Goal: Task Accomplishment & Management: Manage account settings

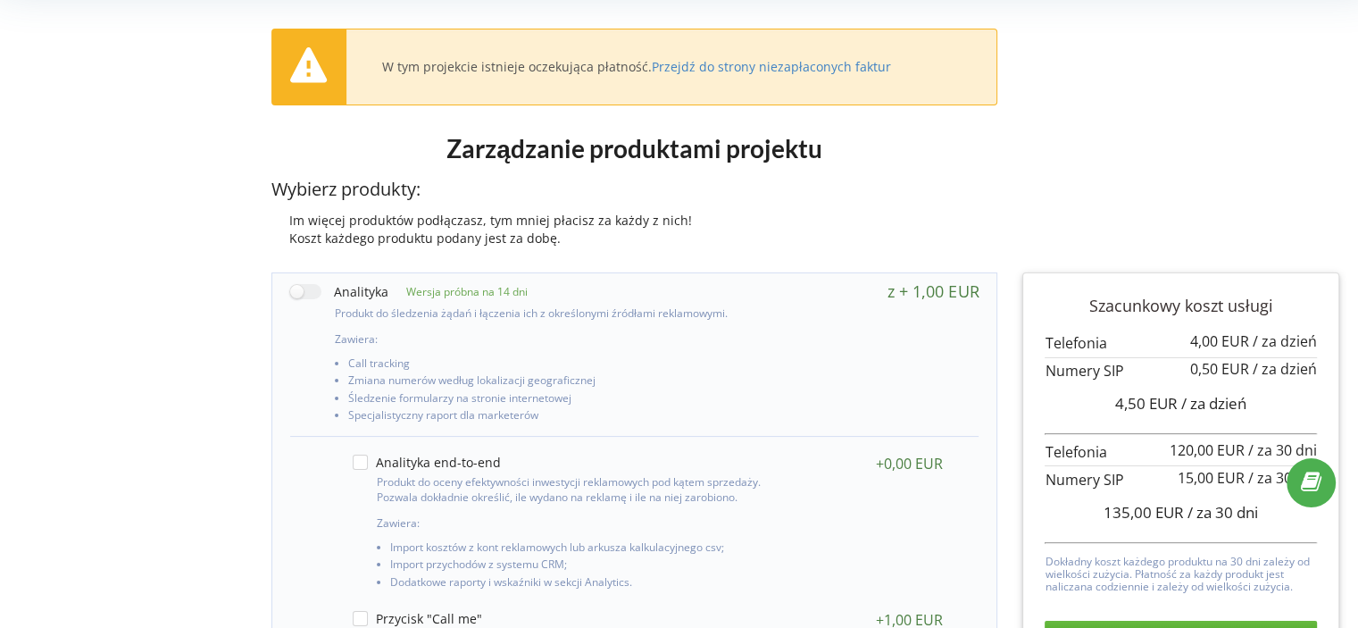
scroll to position [5, 0]
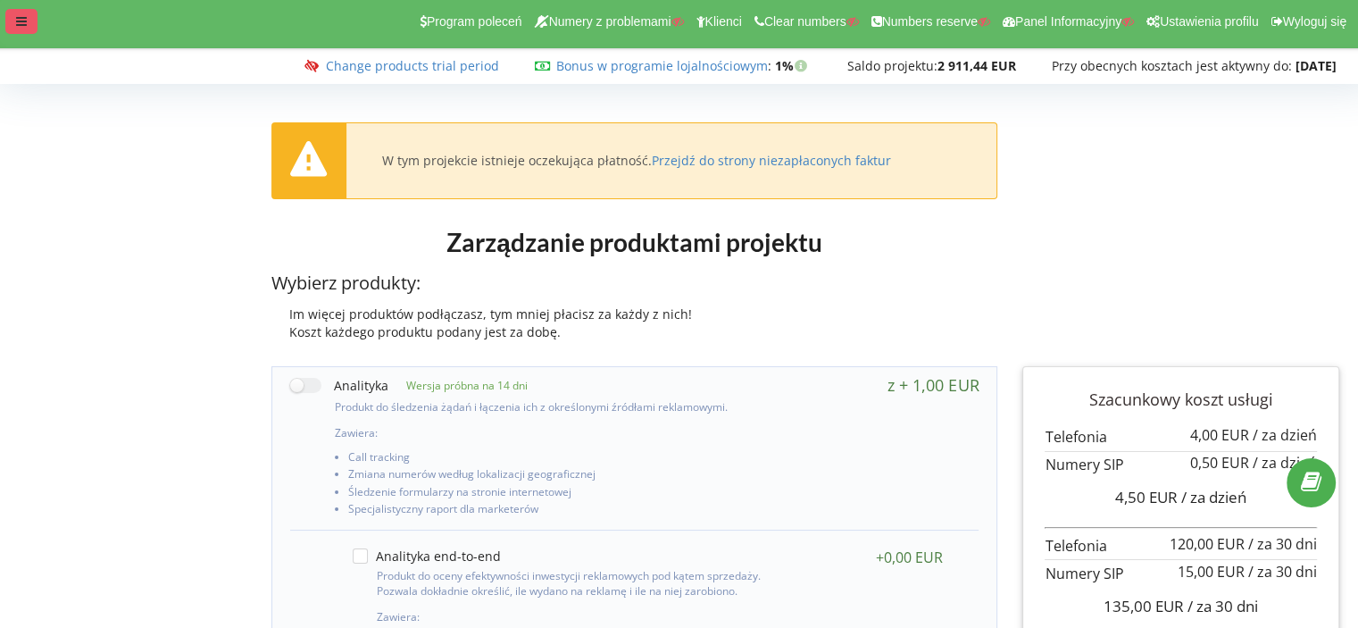
click at [17, 17] on icon at bounding box center [21, 21] width 11 height 12
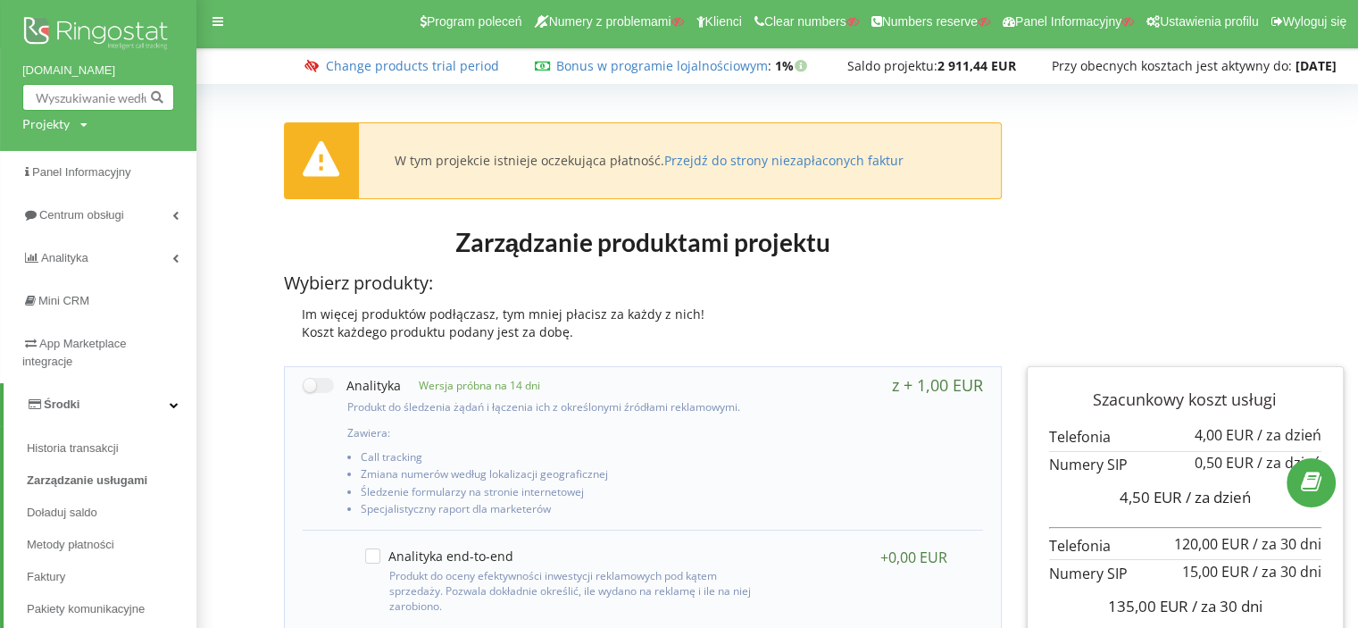
click at [61, 103] on input "text" at bounding box center [98, 97] width 152 height 27
click at [74, 49] on img at bounding box center [98, 34] width 152 height 45
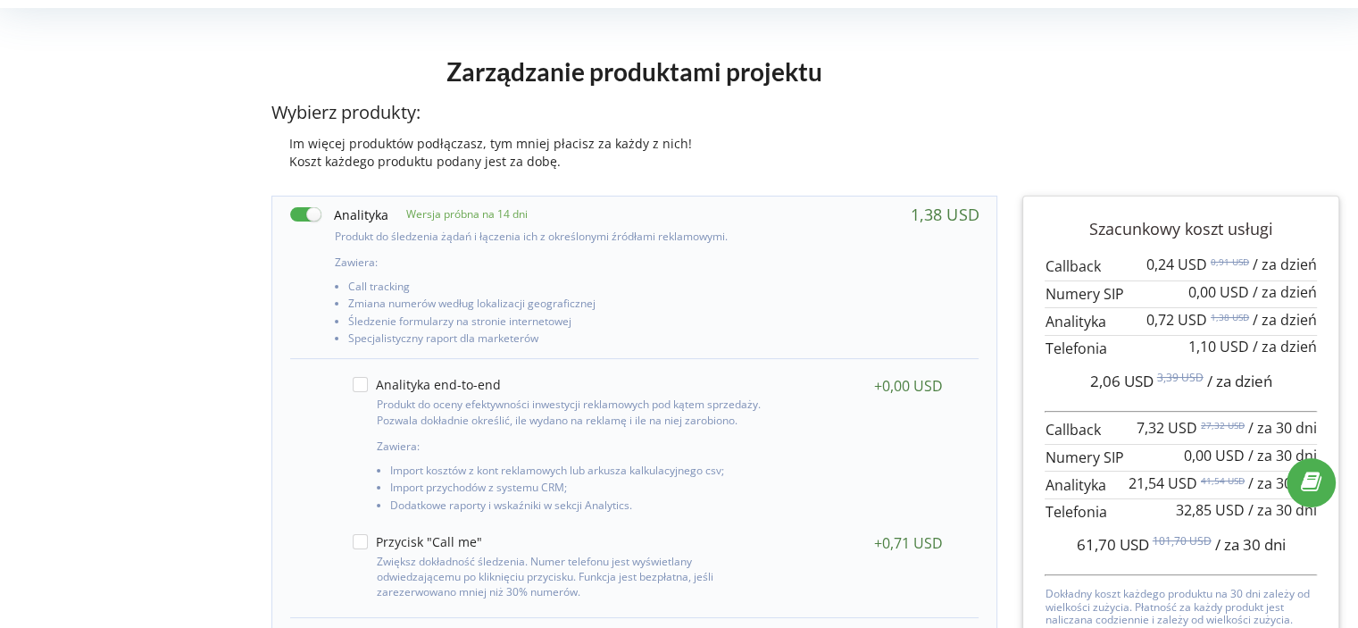
scroll to position [2, 0]
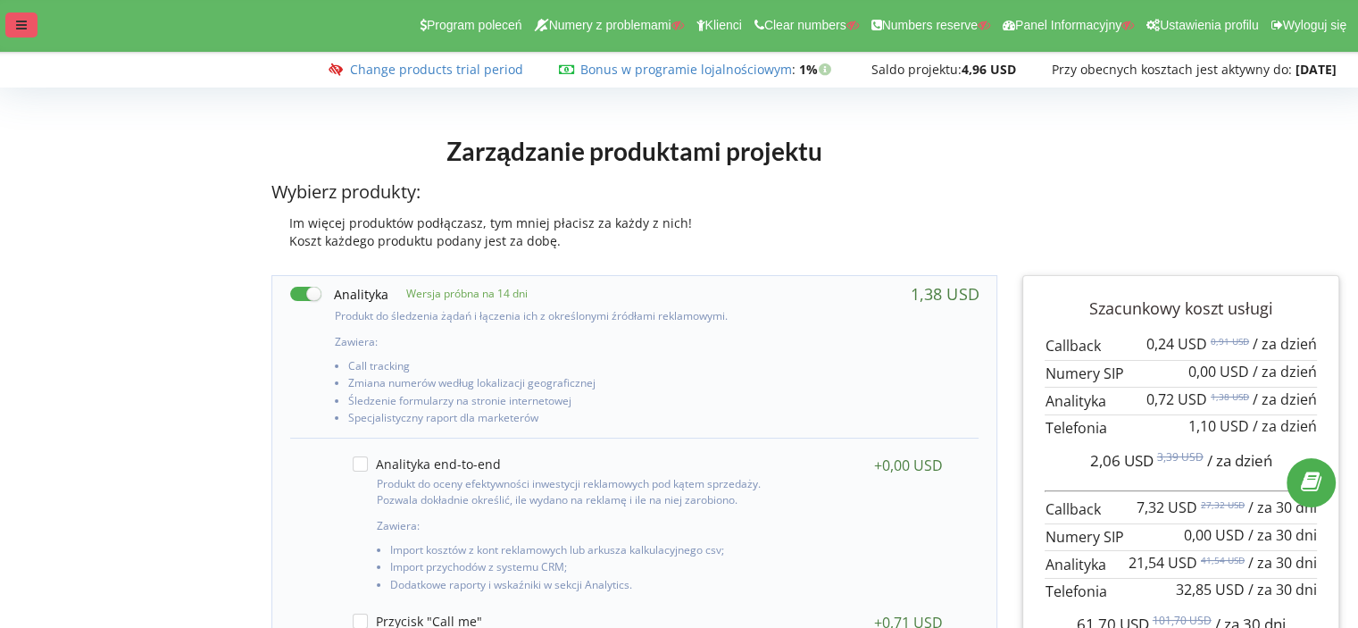
click at [17, 17] on div at bounding box center [21, 24] width 32 height 25
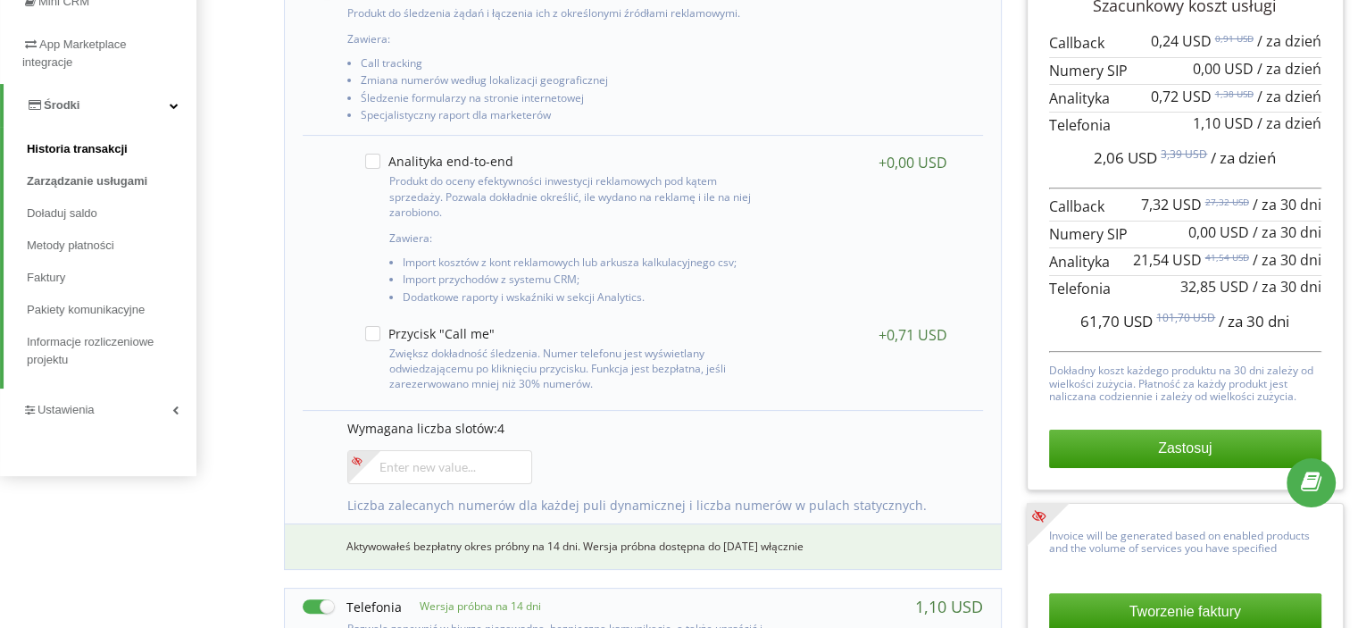
scroll to position [448, 0]
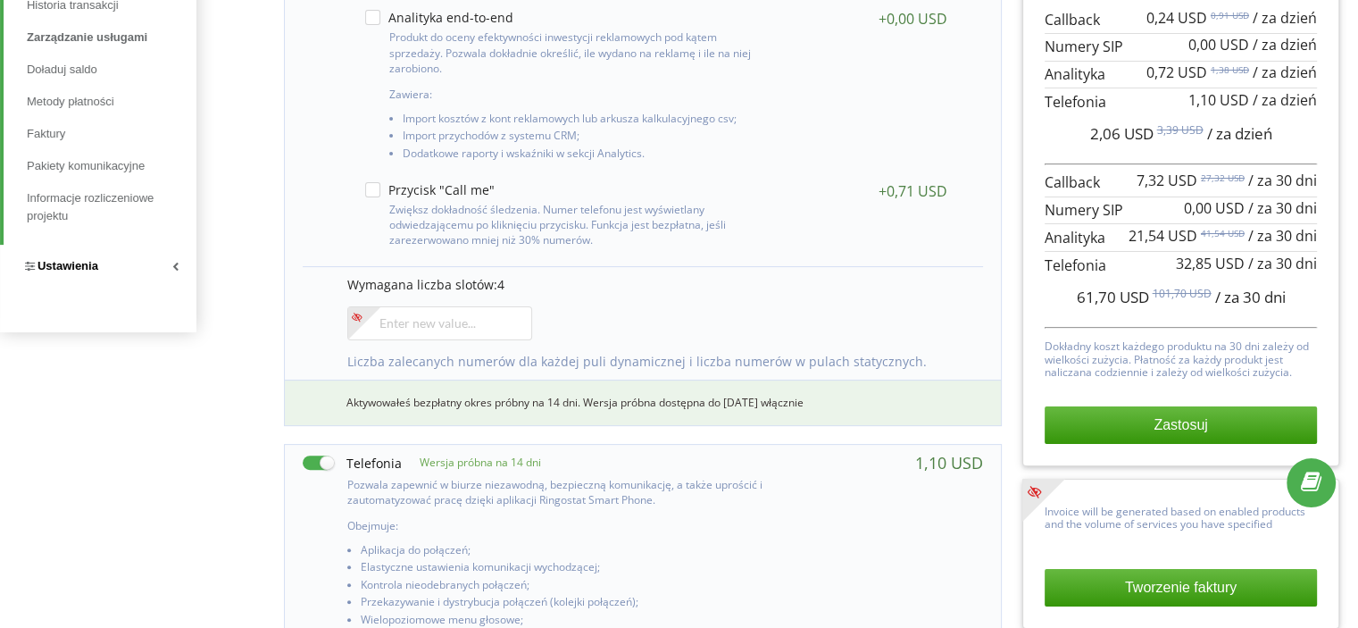
click at [67, 261] on span "Ustawienia" at bounding box center [67, 265] width 61 height 13
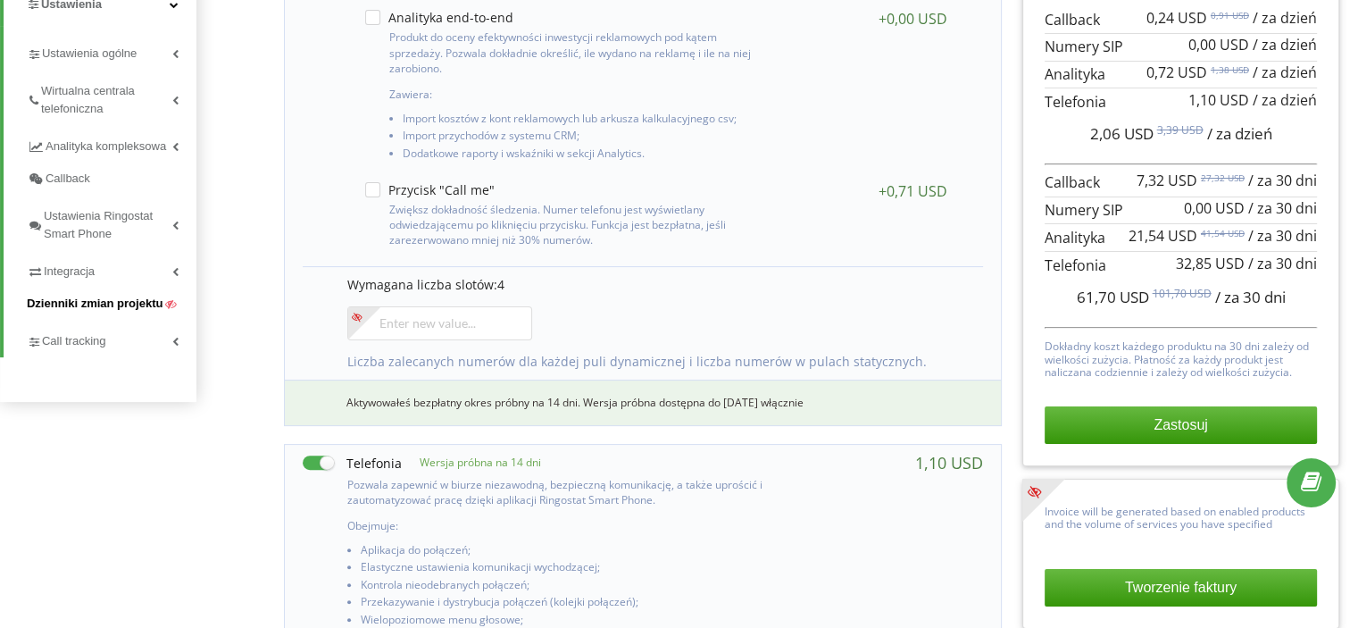
click at [71, 299] on span "Dzienniki zmian projektu" at bounding box center [95, 304] width 136 height 18
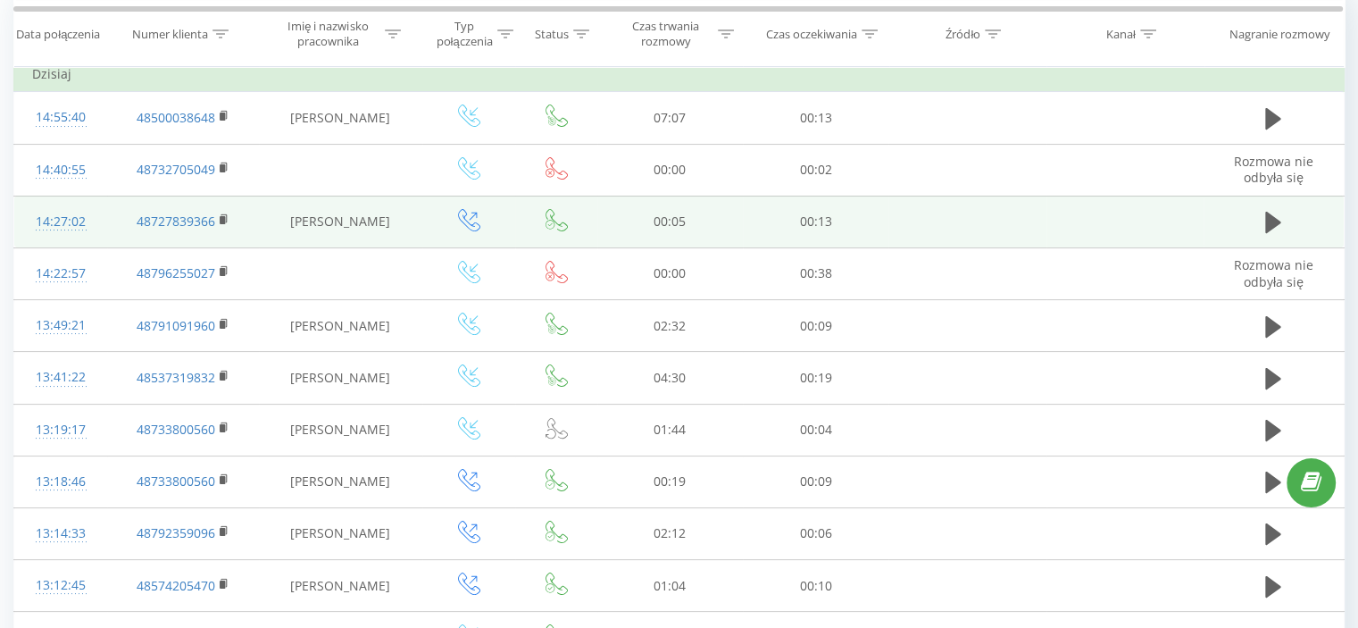
scroll to position [179, 0]
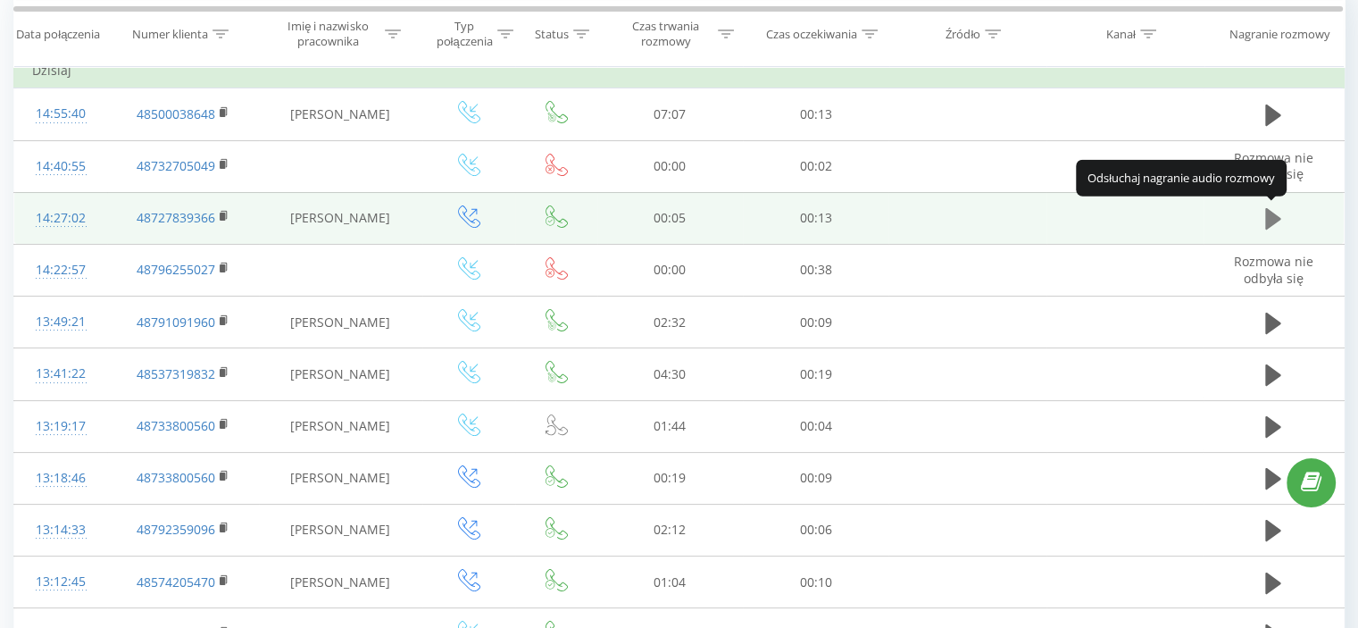
click at [1267, 220] on icon at bounding box center [1273, 218] width 16 height 21
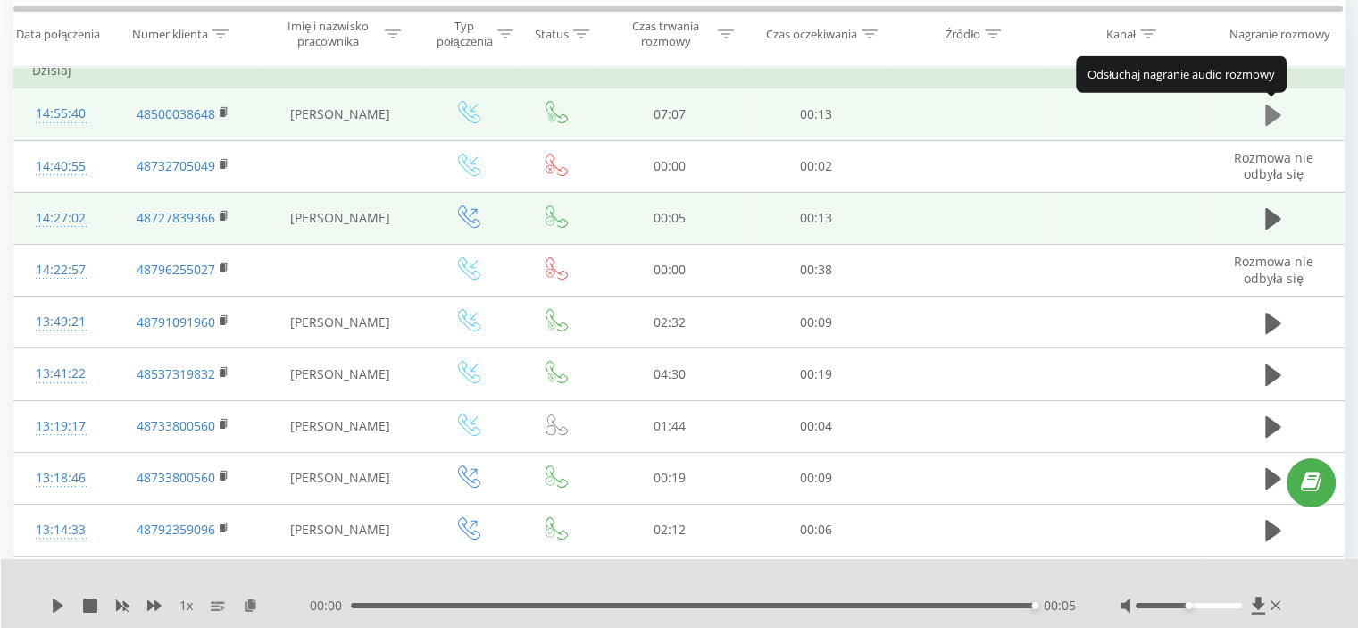
click at [1268, 113] on icon at bounding box center [1273, 114] width 16 height 21
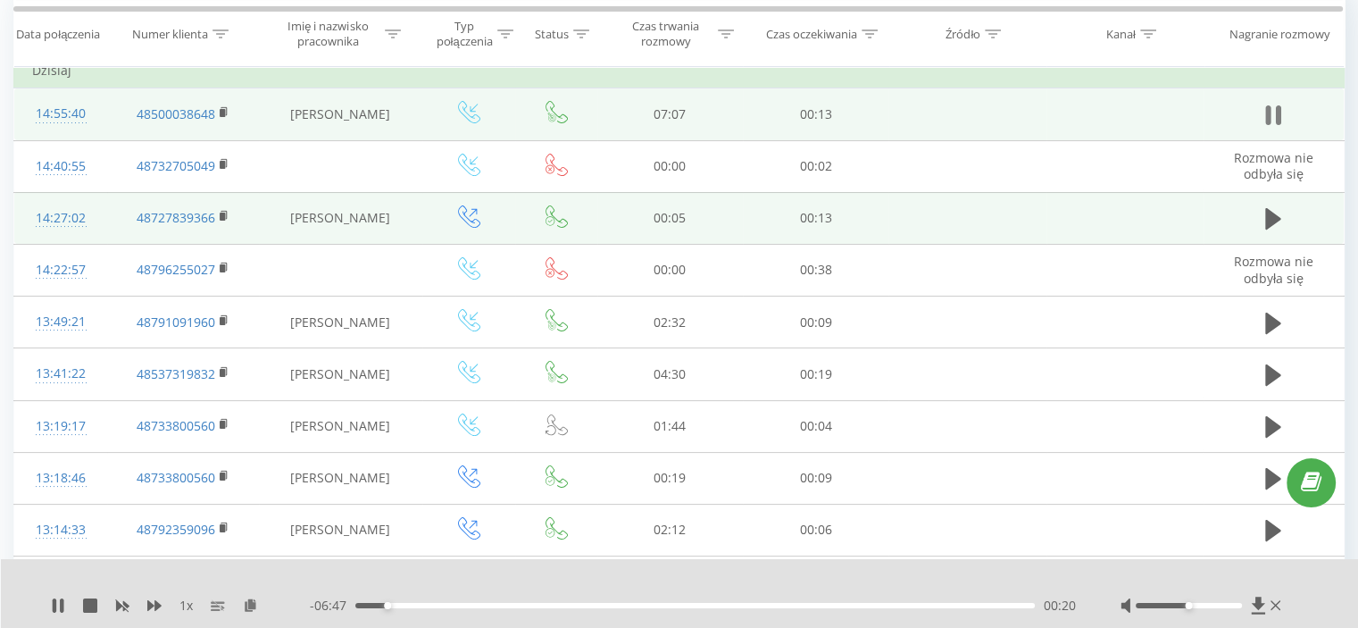
click at [1278, 117] on icon at bounding box center [1278, 115] width 5 height 20
click at [1276, 605] on icon at bounding box center [1275, 605] width 11 height 14
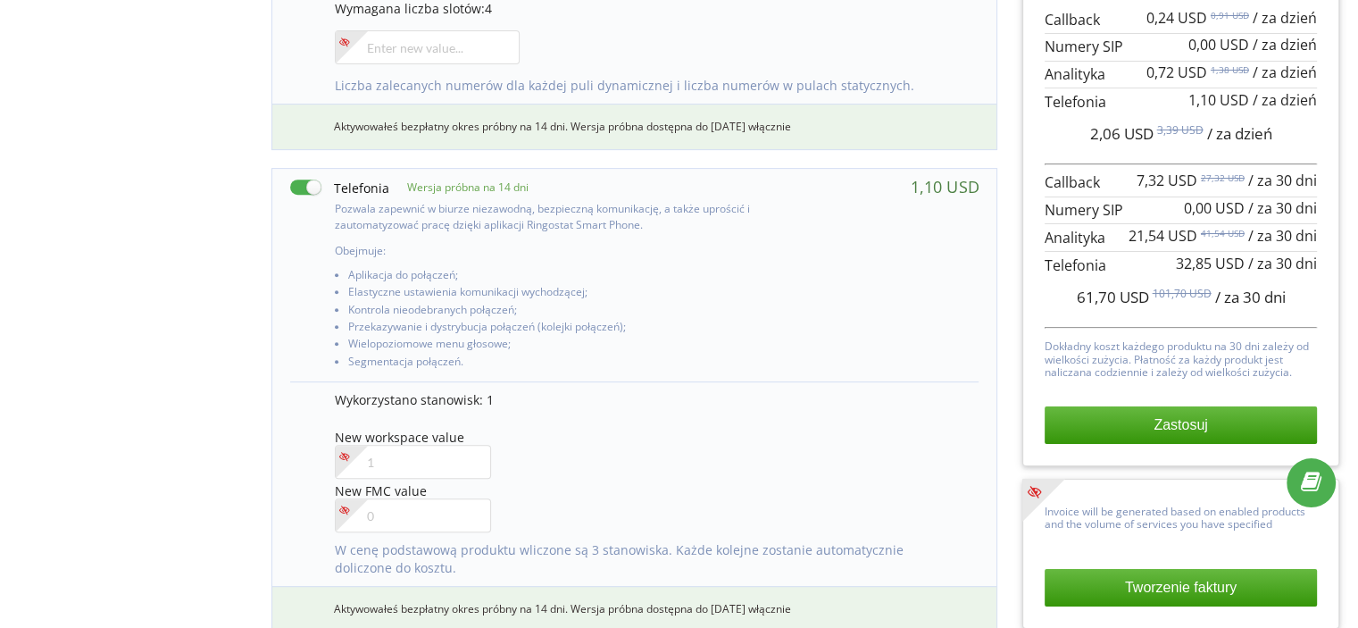
scroll to position [714, 0]
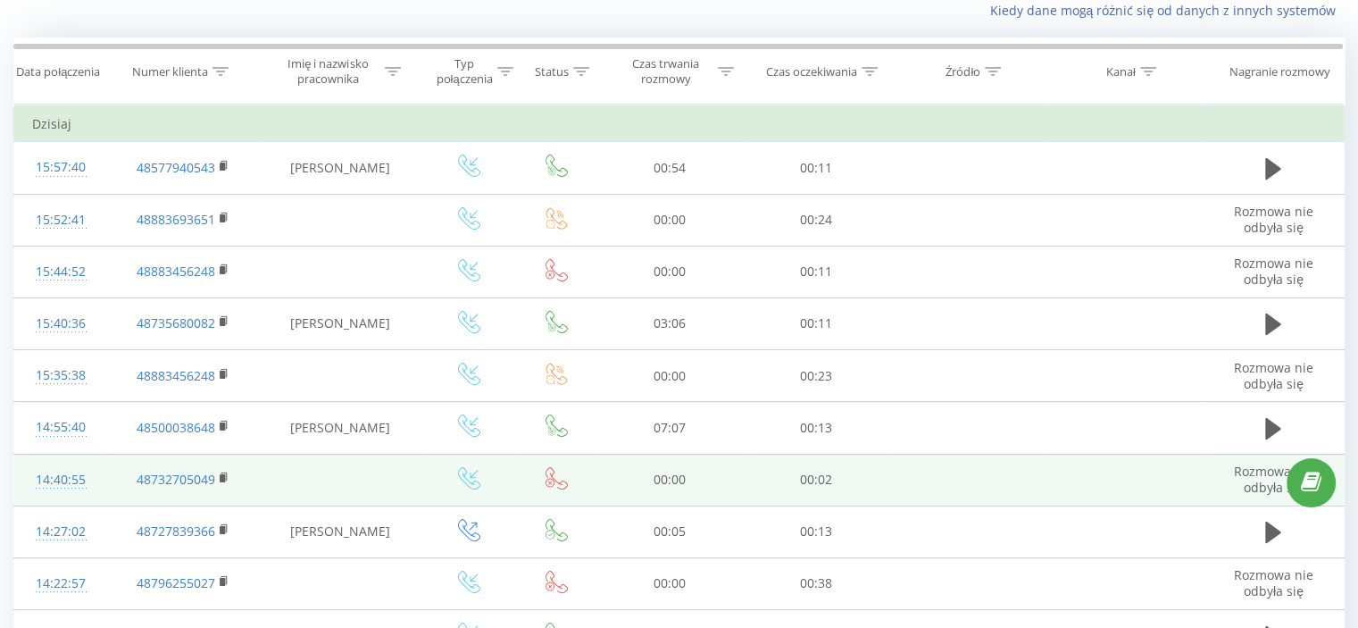
scroll to position [179, 0]
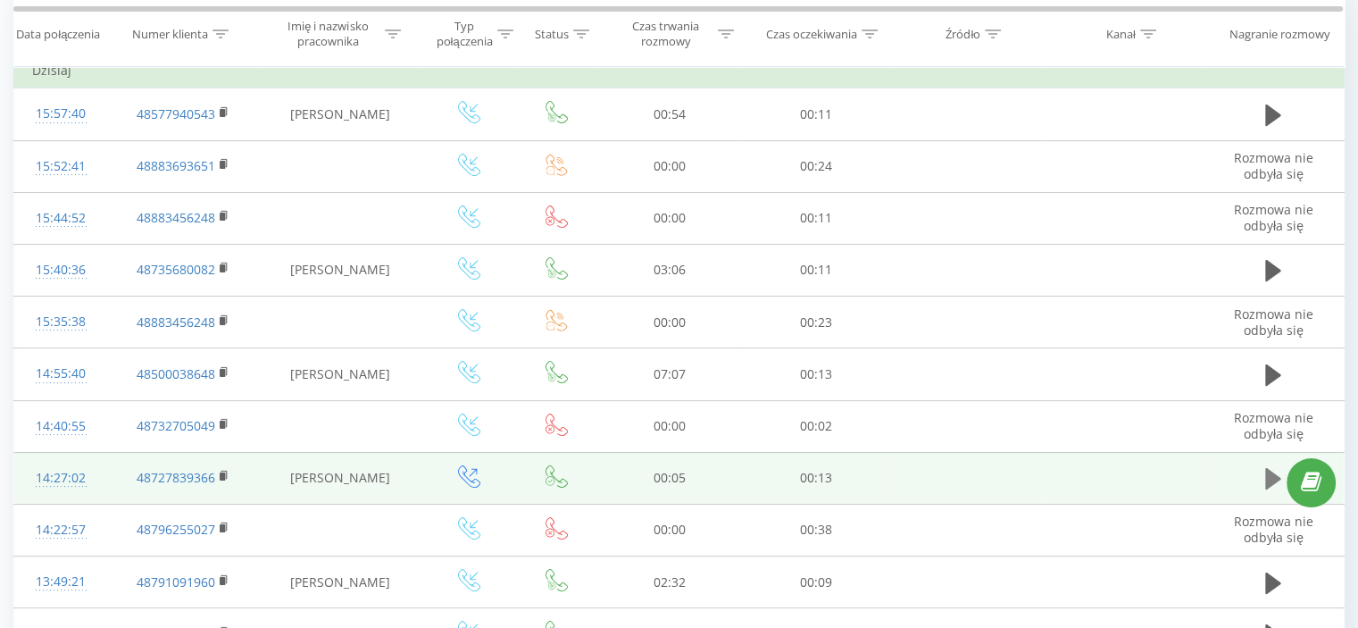
click at [1268, 476] on icon at bounding box center [1273, 478] width 16 height 21
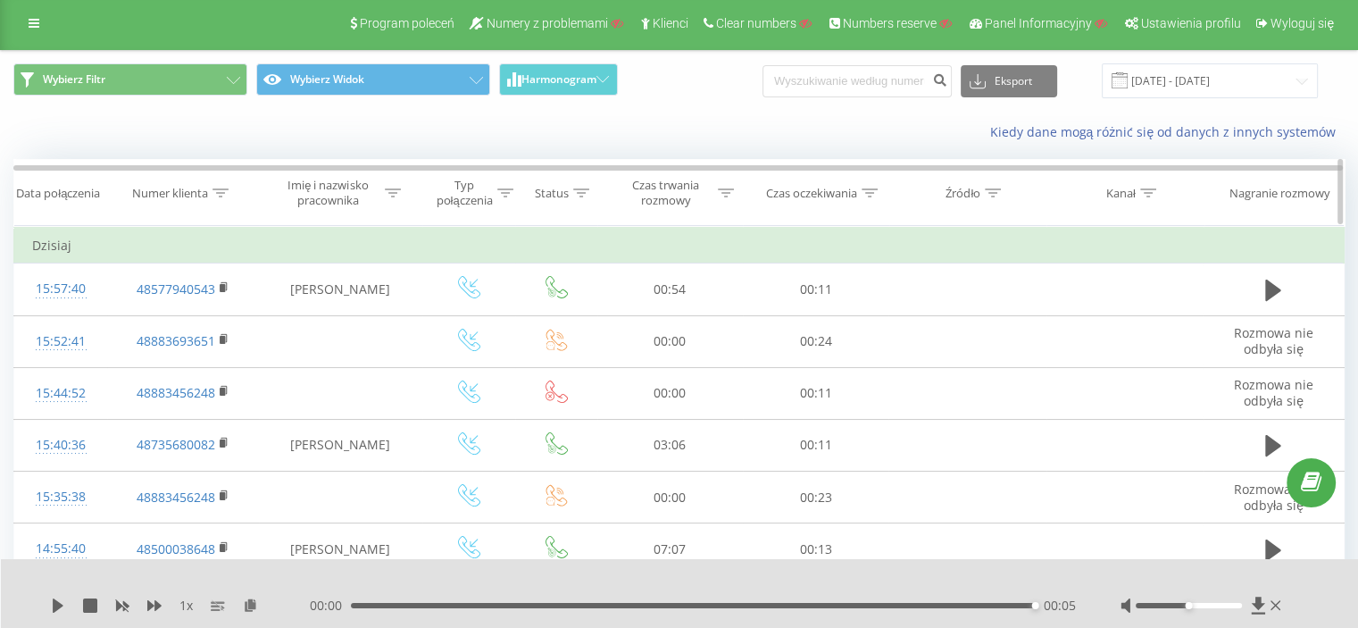
scroll to position [0, 0]
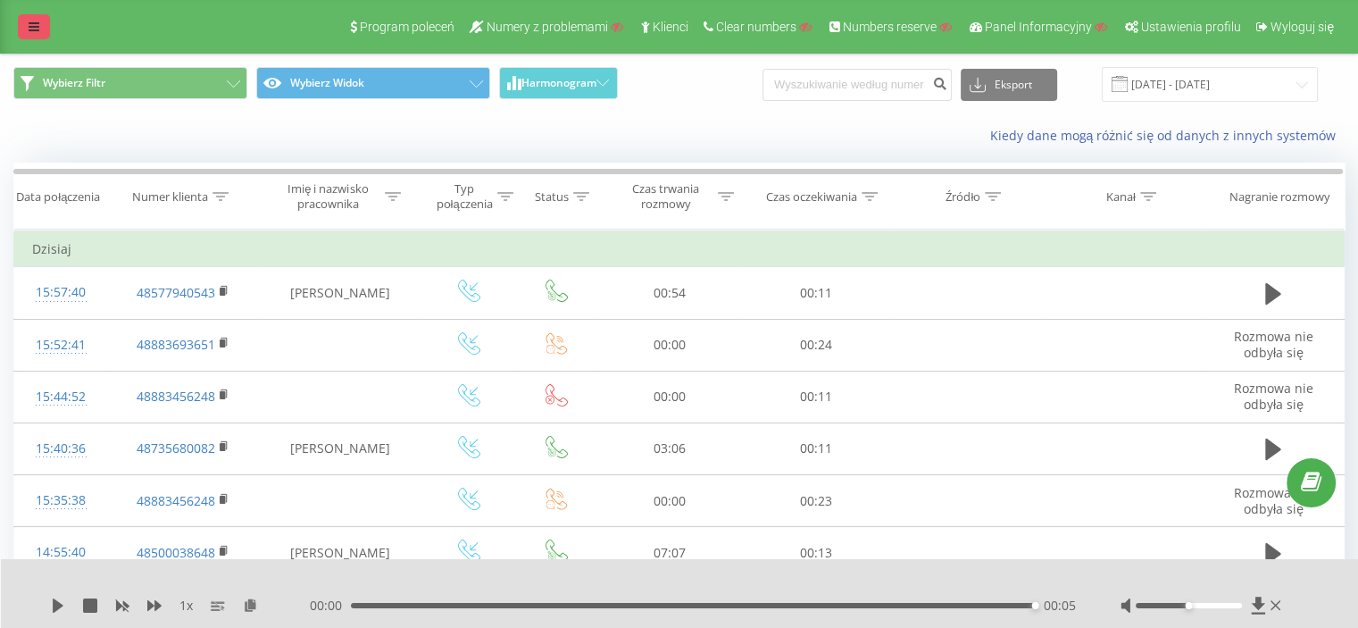
click at [29, 23] on icon at bounding box center [34, 27] width 11 height 12
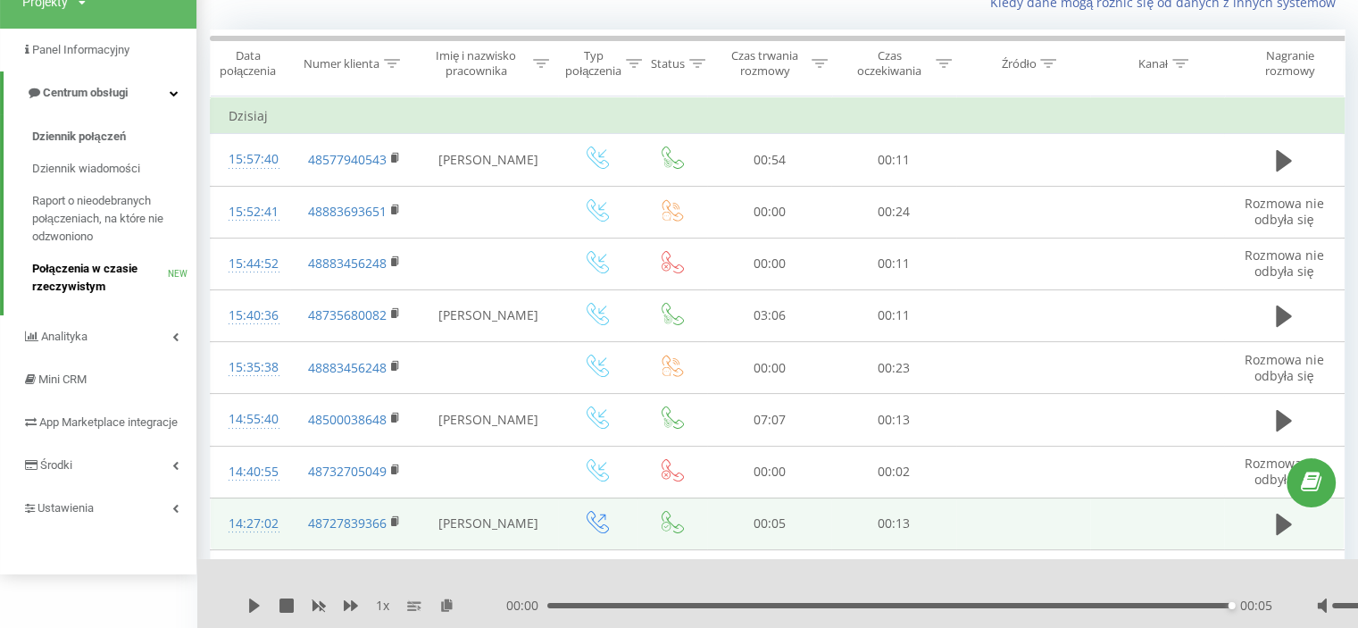
scroll to position [179, 0]
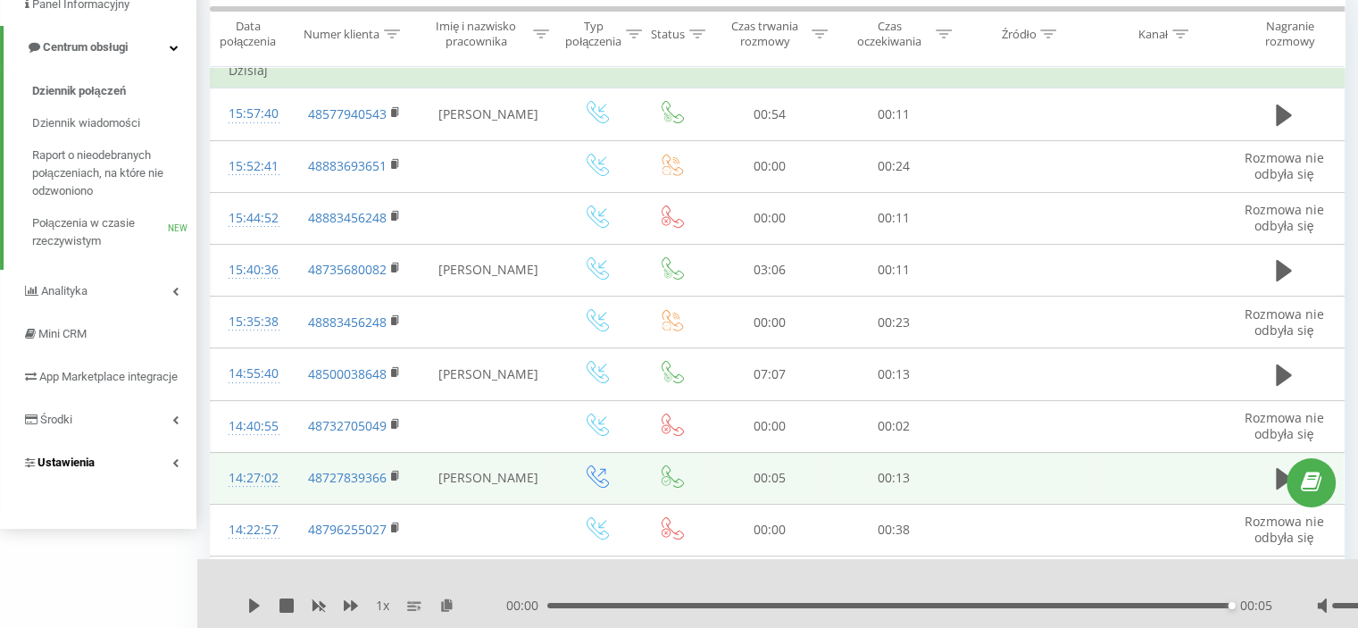
click at [78, 469] on span "Ustawienia" at bounding box center [65, 461] width 57 height 13
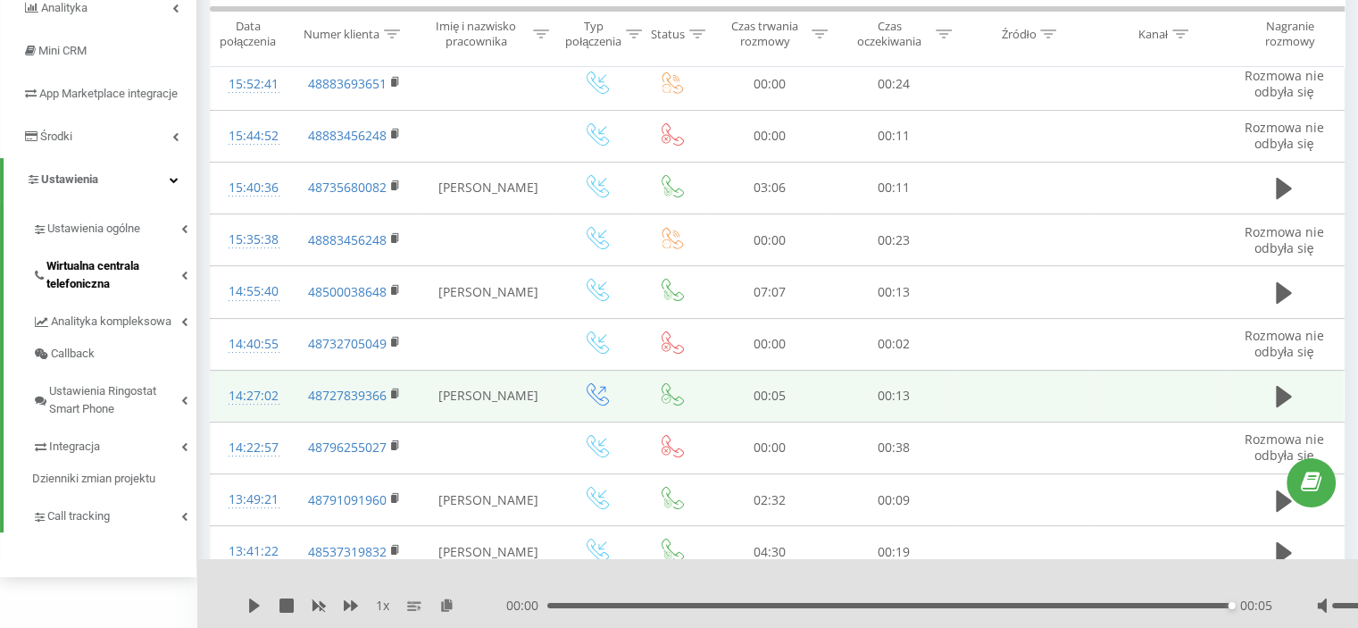
scroll to position [268, 0]
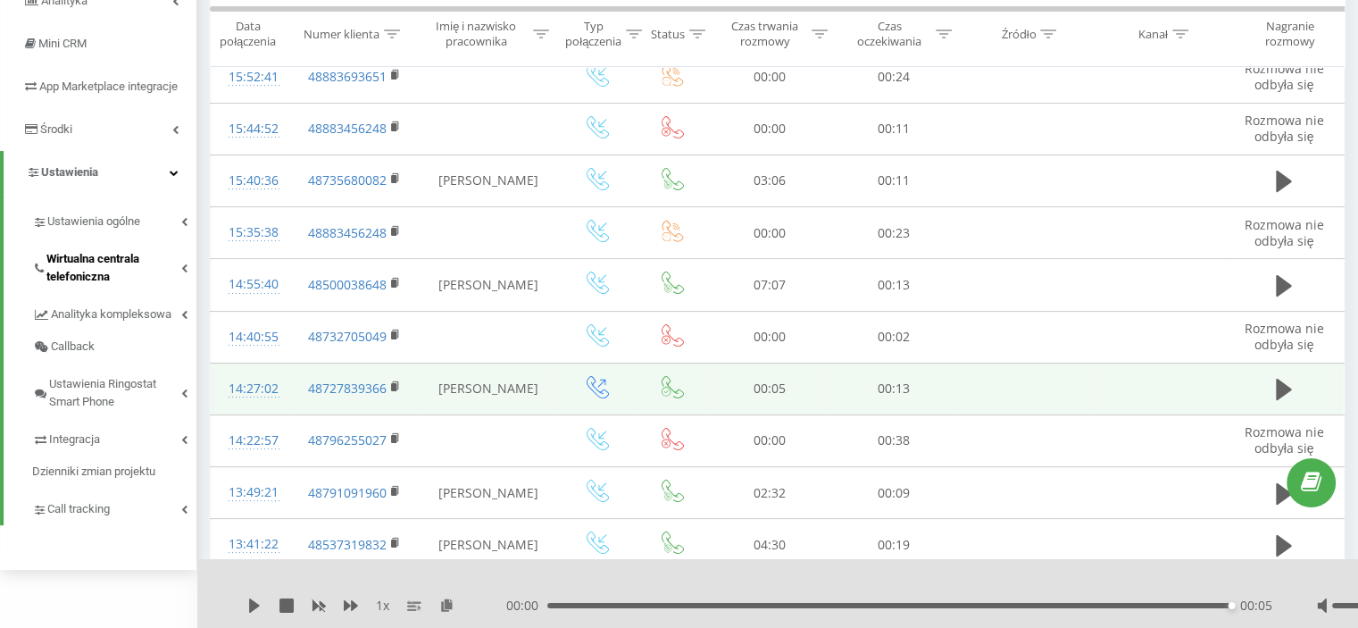
click at [103, 279] on span "Wirtualna centrala telefoniczna" at bounding box center [113, 268] width 135 height 36
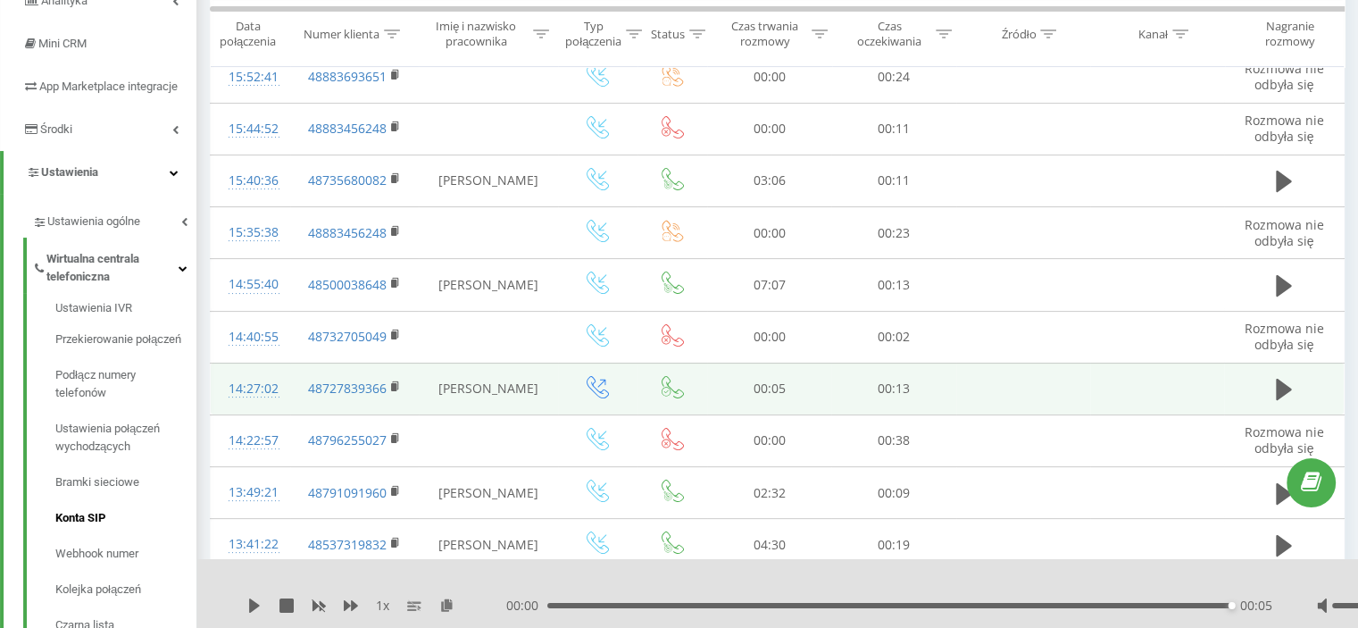
click at [73, 527] on span "Konta SIP" at bounding box center [80, 518] width 50 height 18
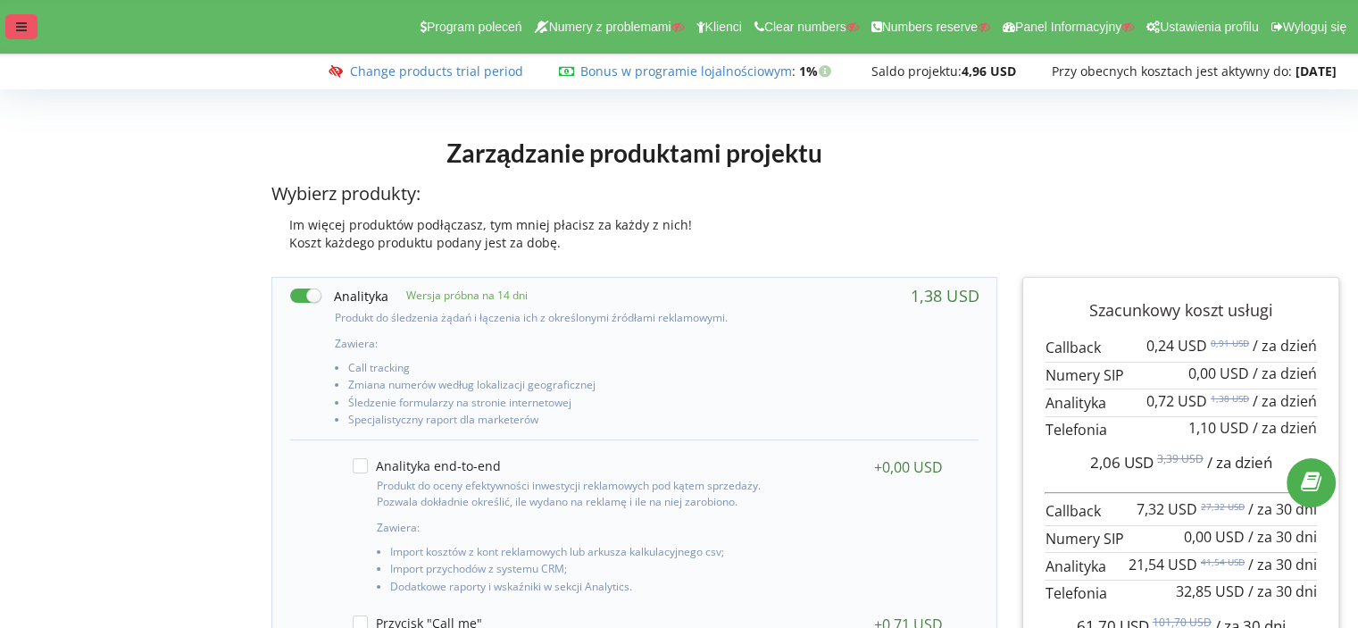
click at [23, 24] on icon at bounding box center [21, 27] width 11 height 12
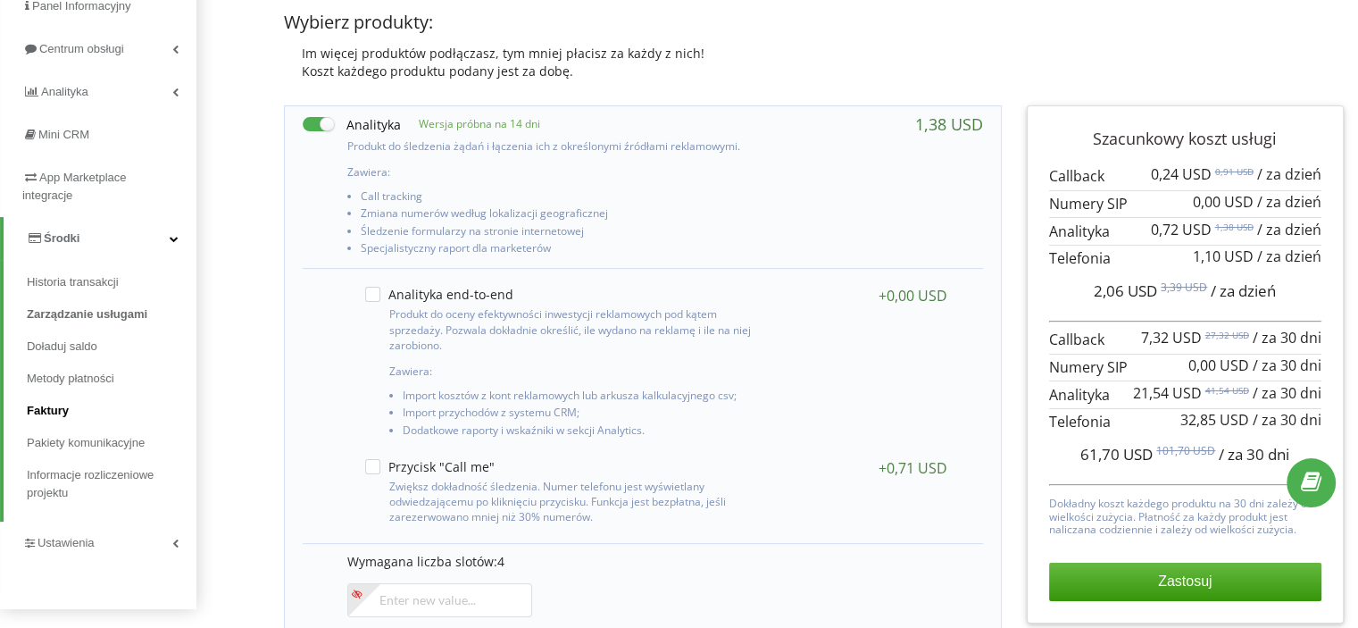
scroll to position [179, 0]
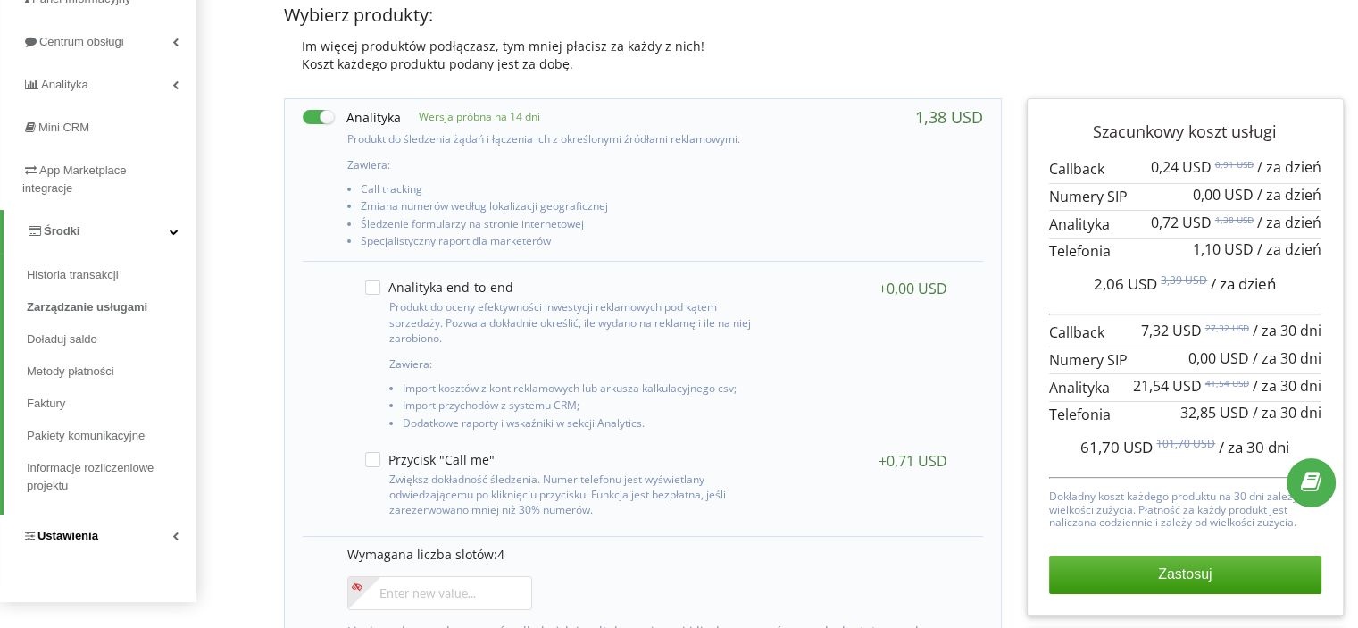
click at [73, 528] on span "Ustawienia" at bounding box center [60, 536] width 76 height 18
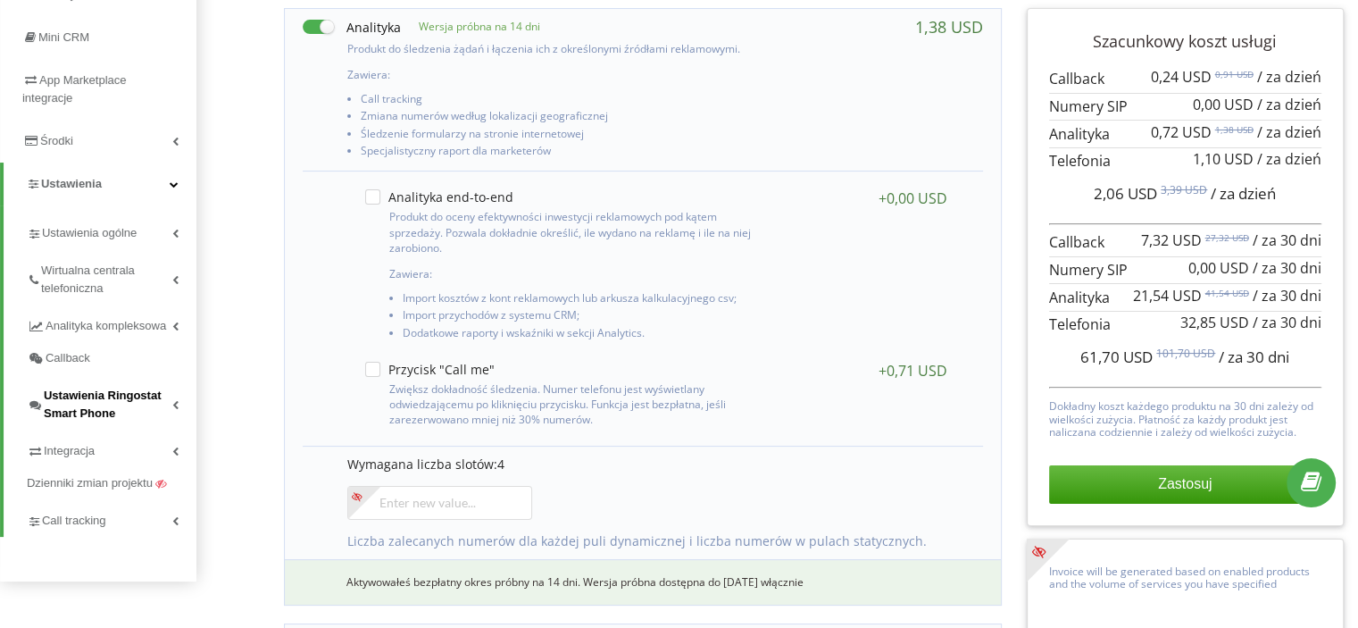
scroll to position [357, 0]
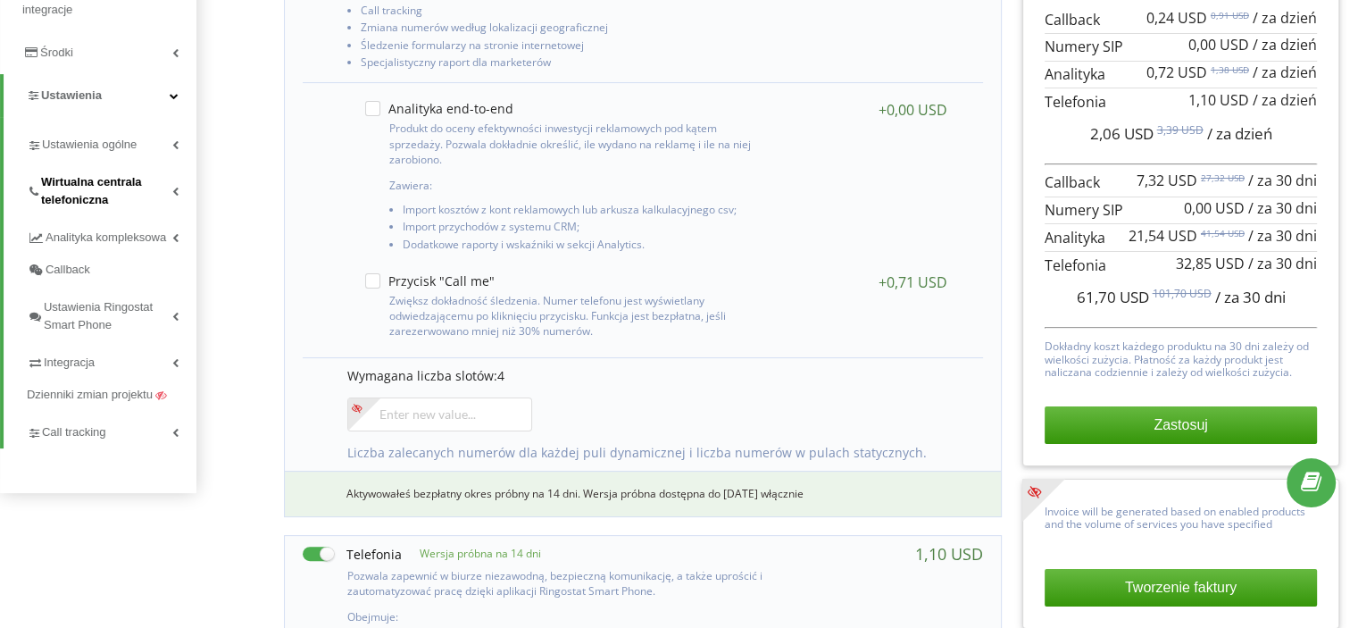
click at [96, 177] on span "Wirtualna centrala telefoniczna" at bounding box center [106, 191] width 131 height 36
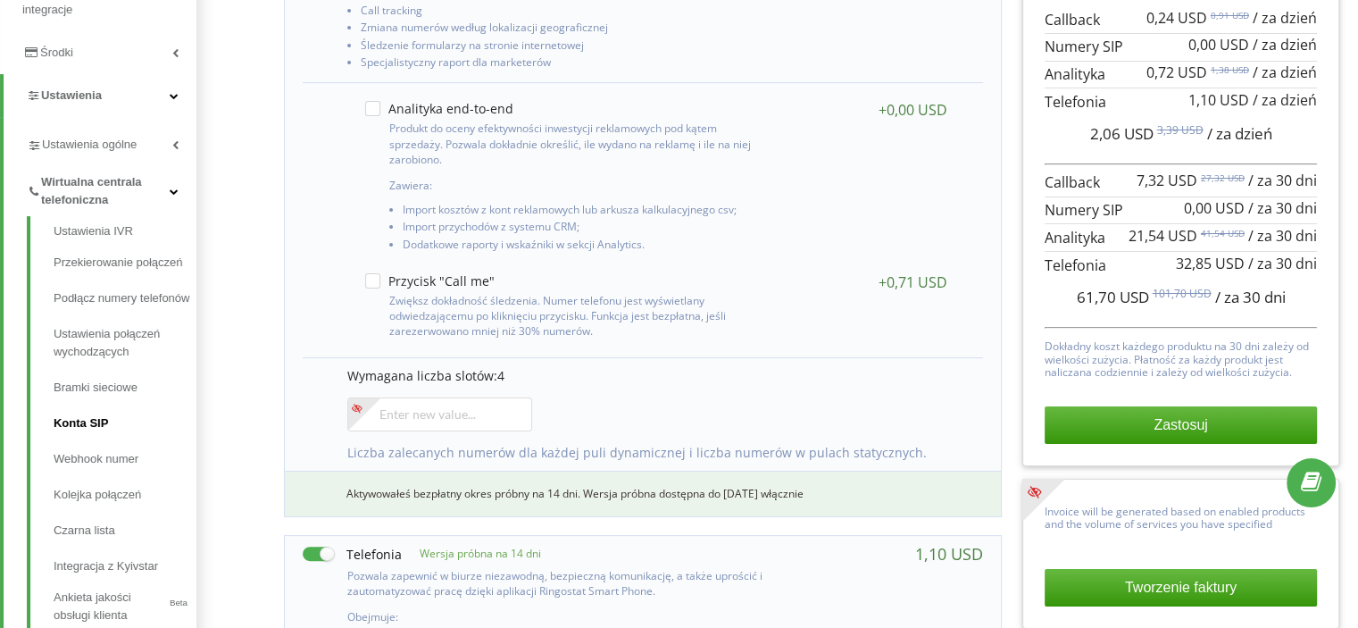
click at [106, 412] on link "Konta SIP" at bounding box center [125, 423] width 143 height 36
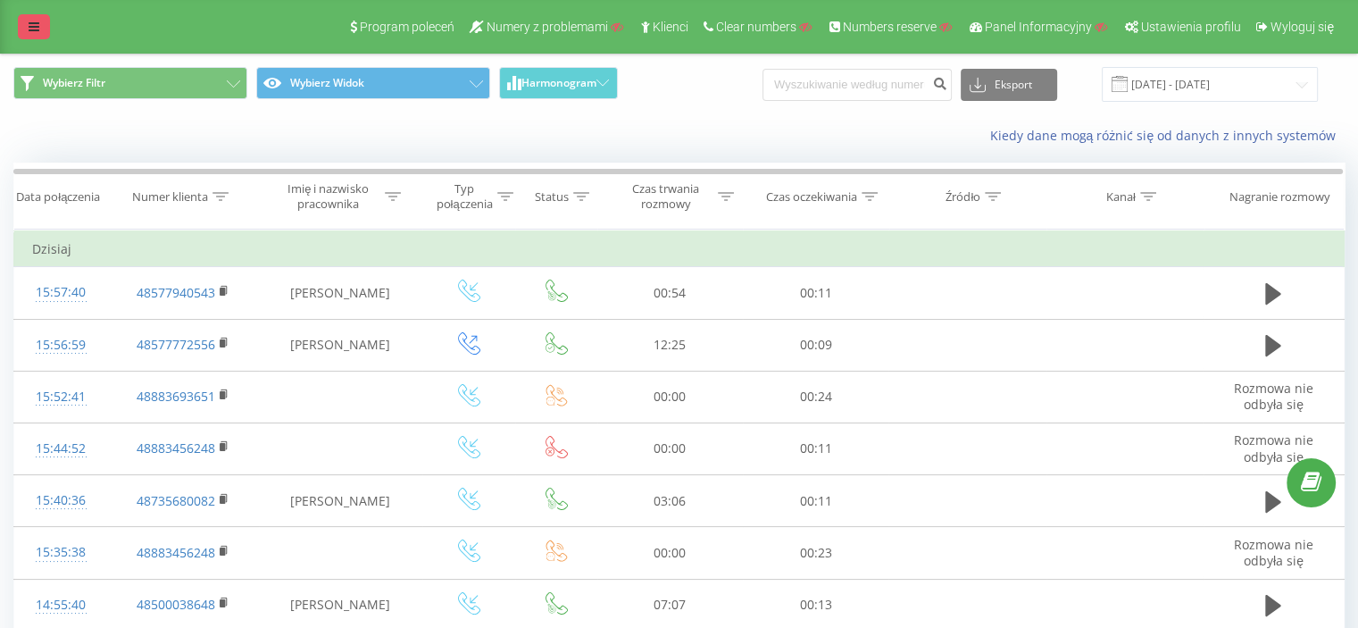
click at [32, 18] on link at bounding box center [34, 26] width 32 height 25
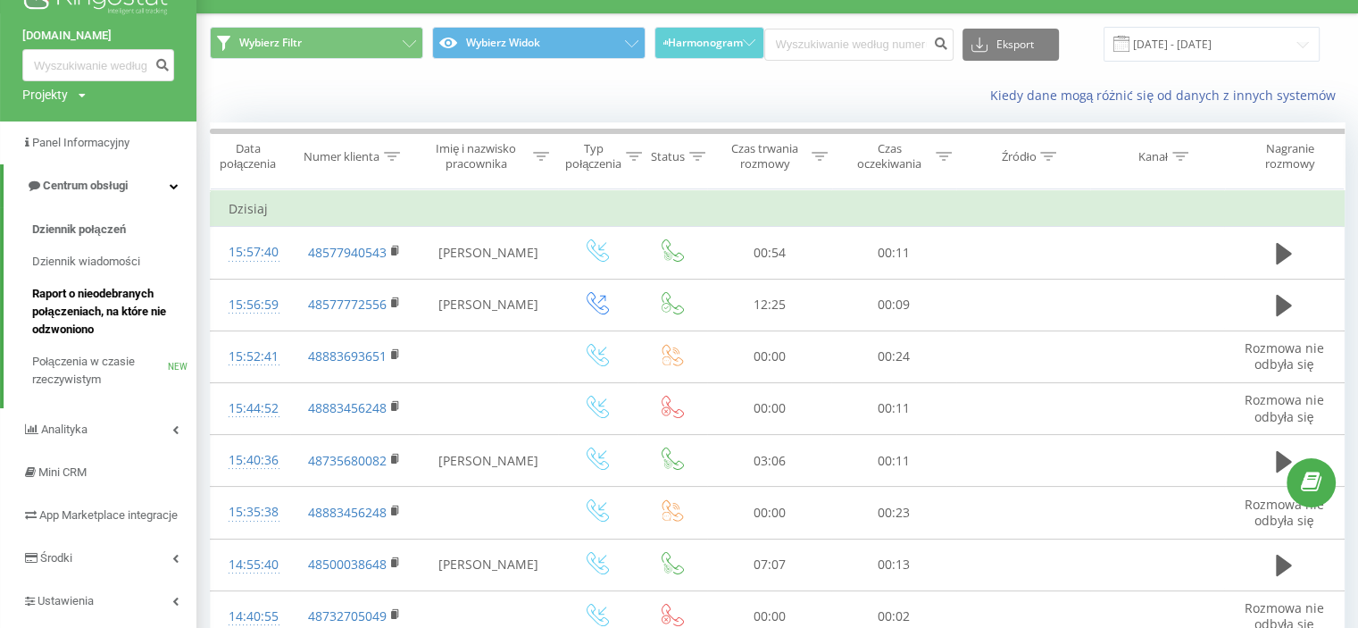
scroll to position [179, 0]
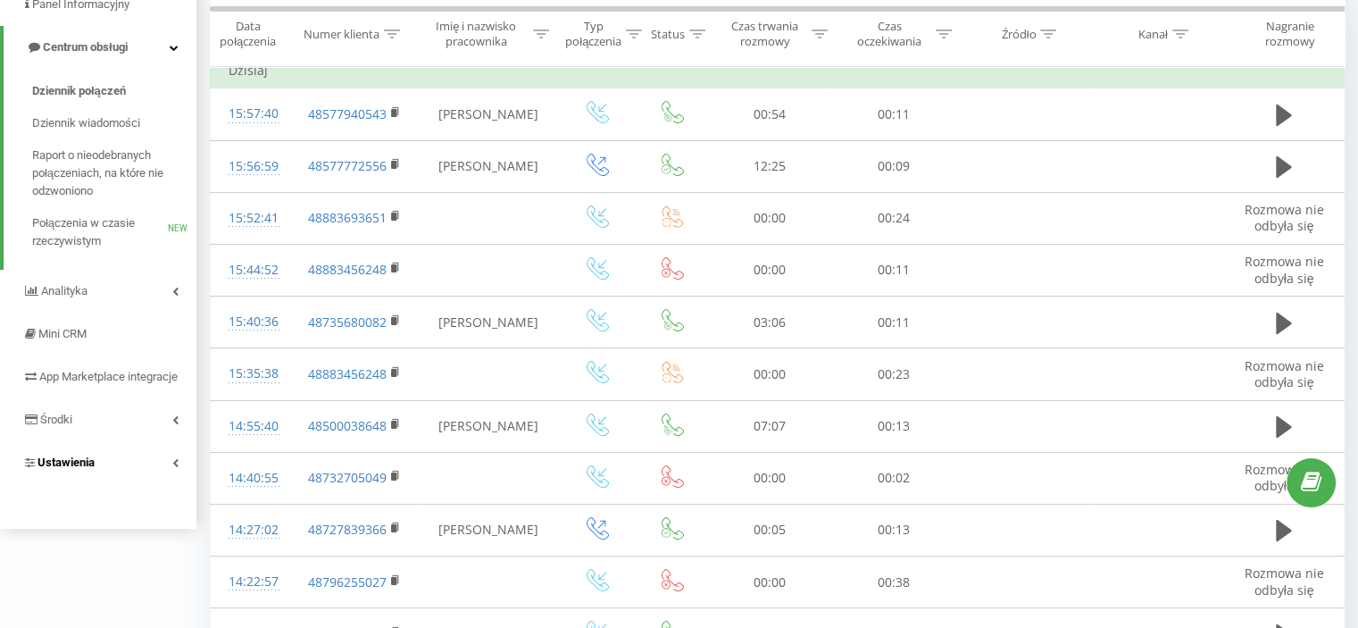
click at [71, 469] on span "Ustawienia" at bounding box center [65, 461] width 57 height 13
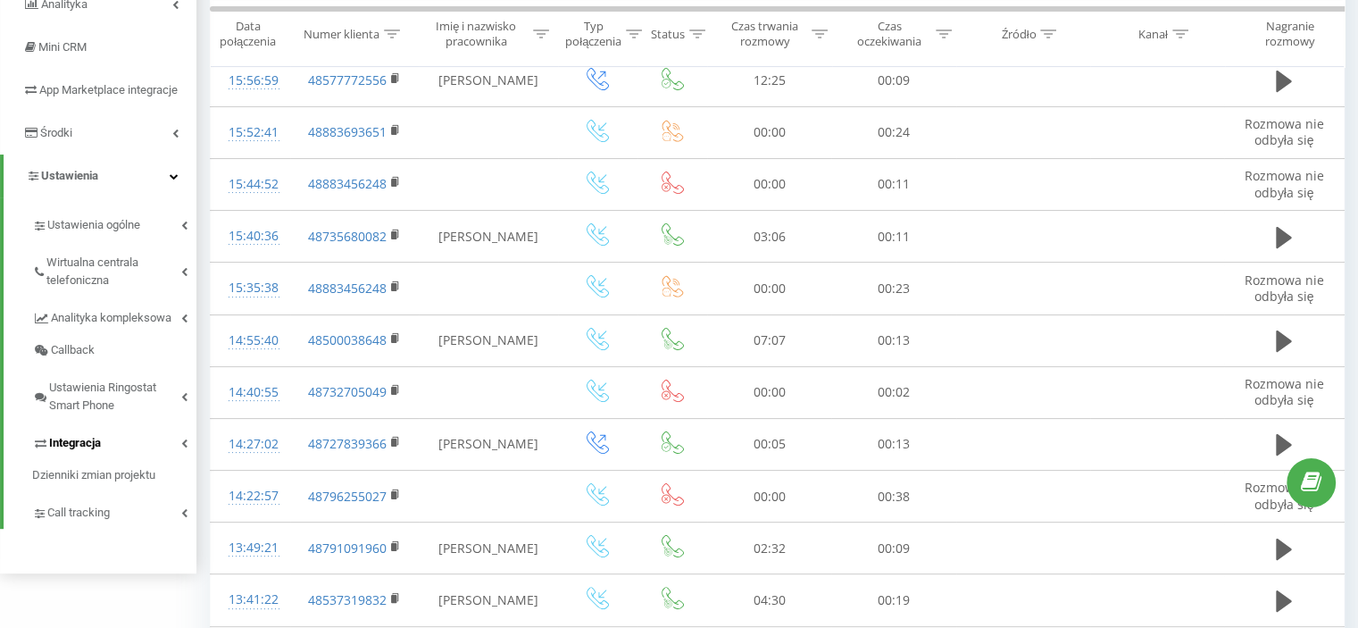
scroll to position [268, 0]
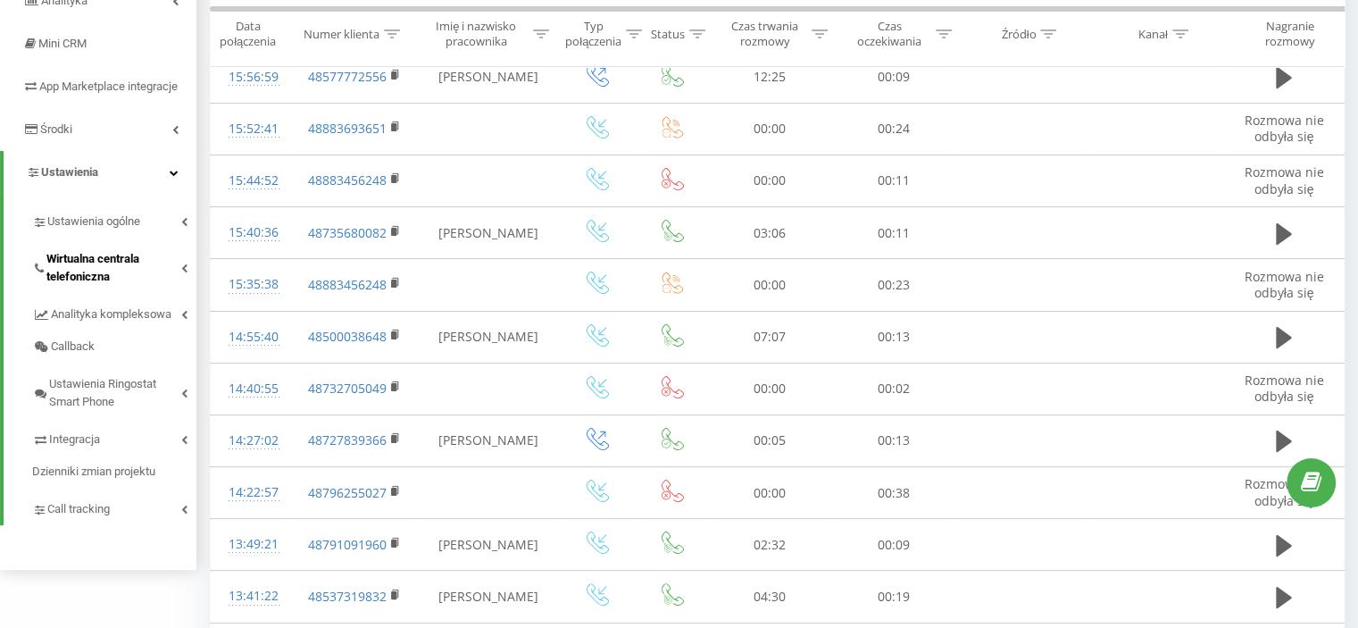
click at [122, 269] on span "Wirtualna centrala telefoniczna" at bounding box center [113, 268] width 135 height 36
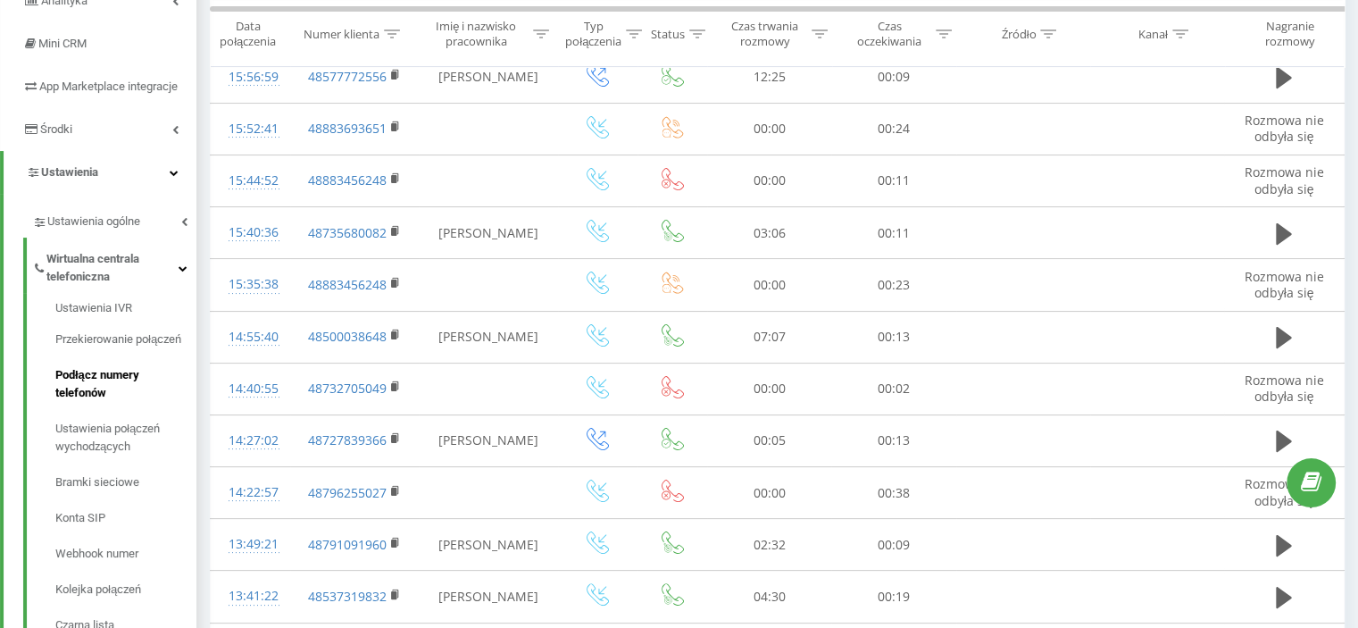
click at [95, 400] on span "Podłącz numery telefonów" at bounding box center [121, 384] width 132 height 36
